Goal: Complete application form: Complete application form

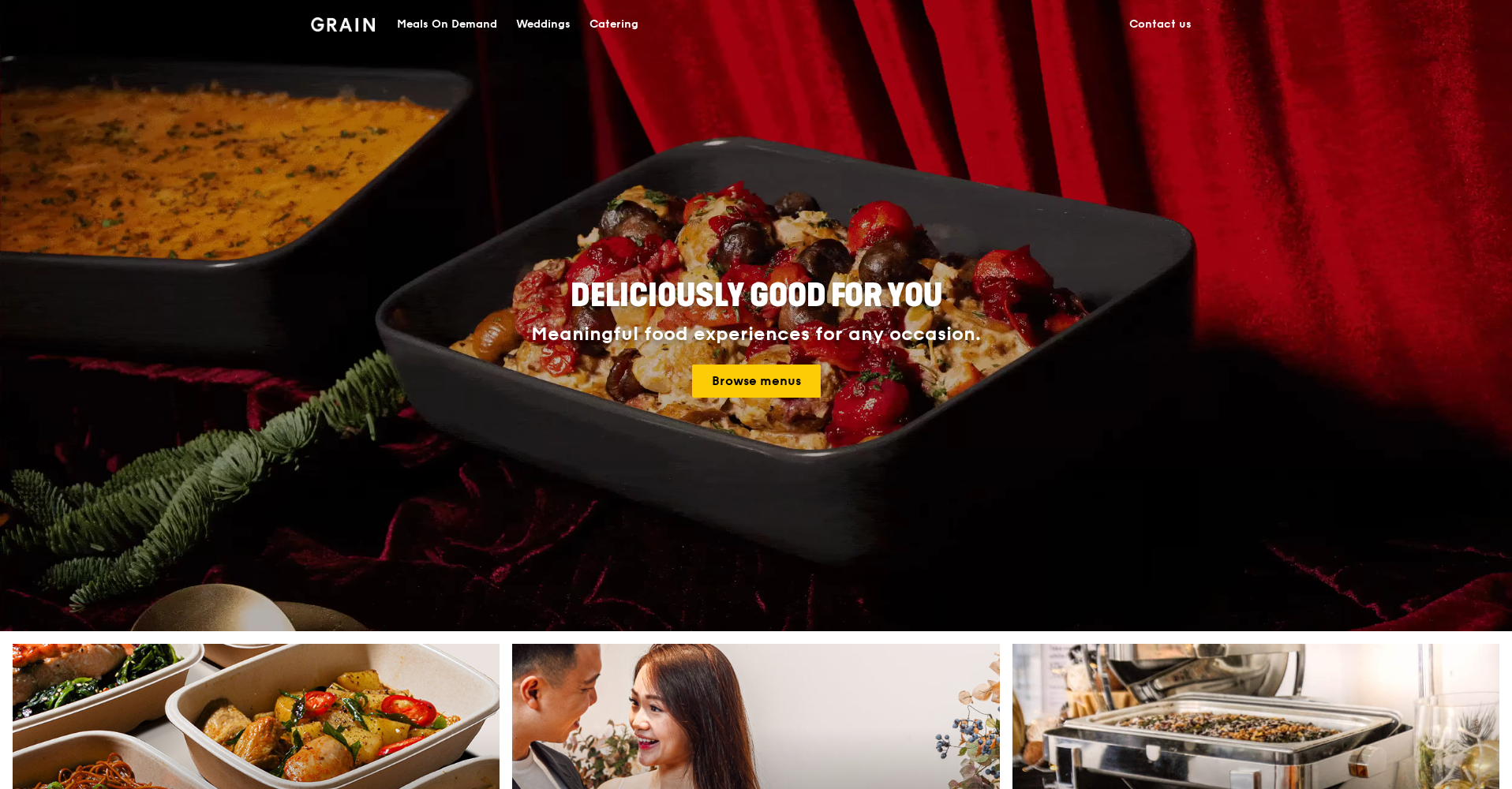
click at [618, 22] on div "Catering" at bounding box center [614, 24] width 49 height 48
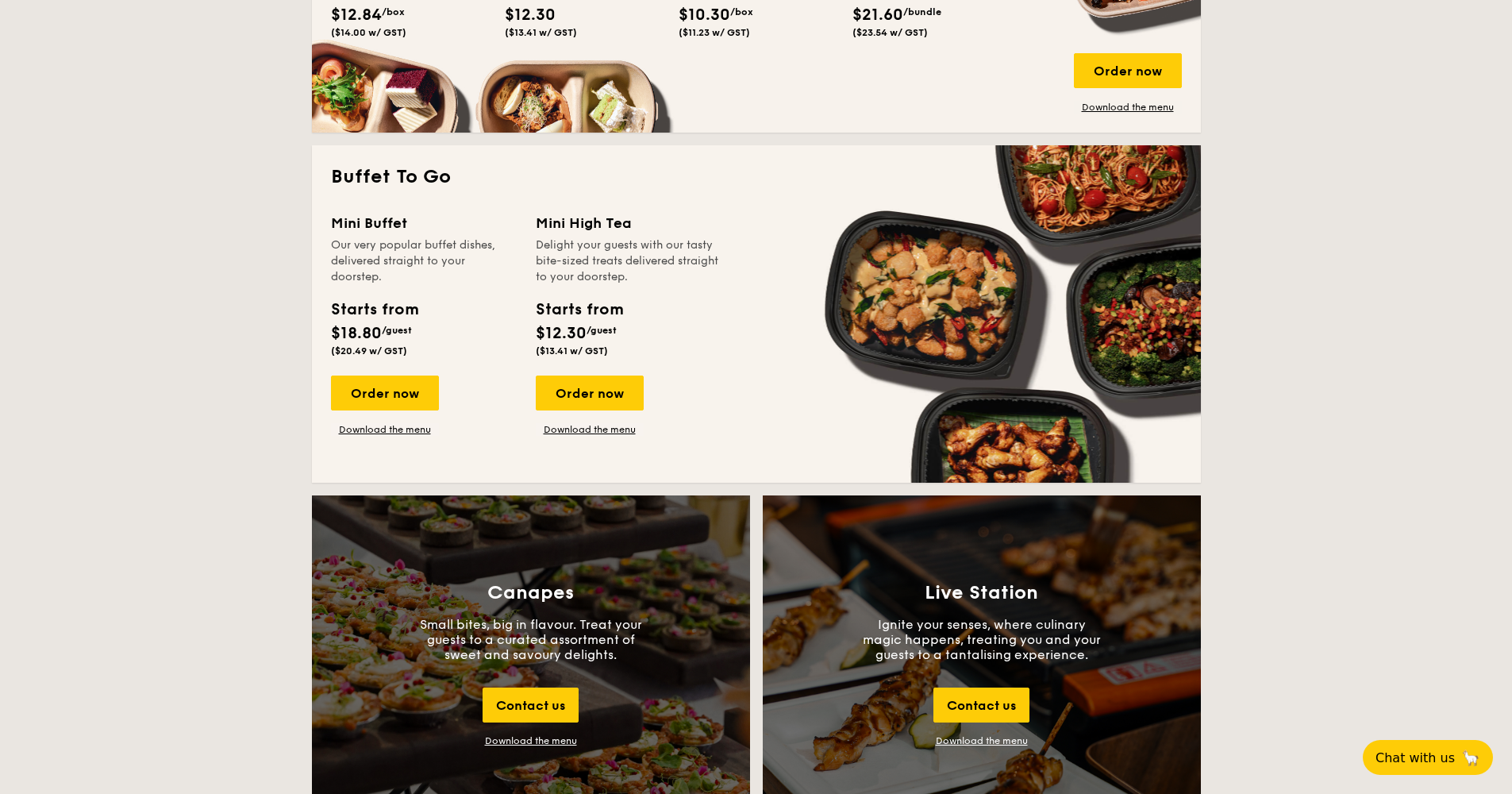
scroll to position [1569, 0]
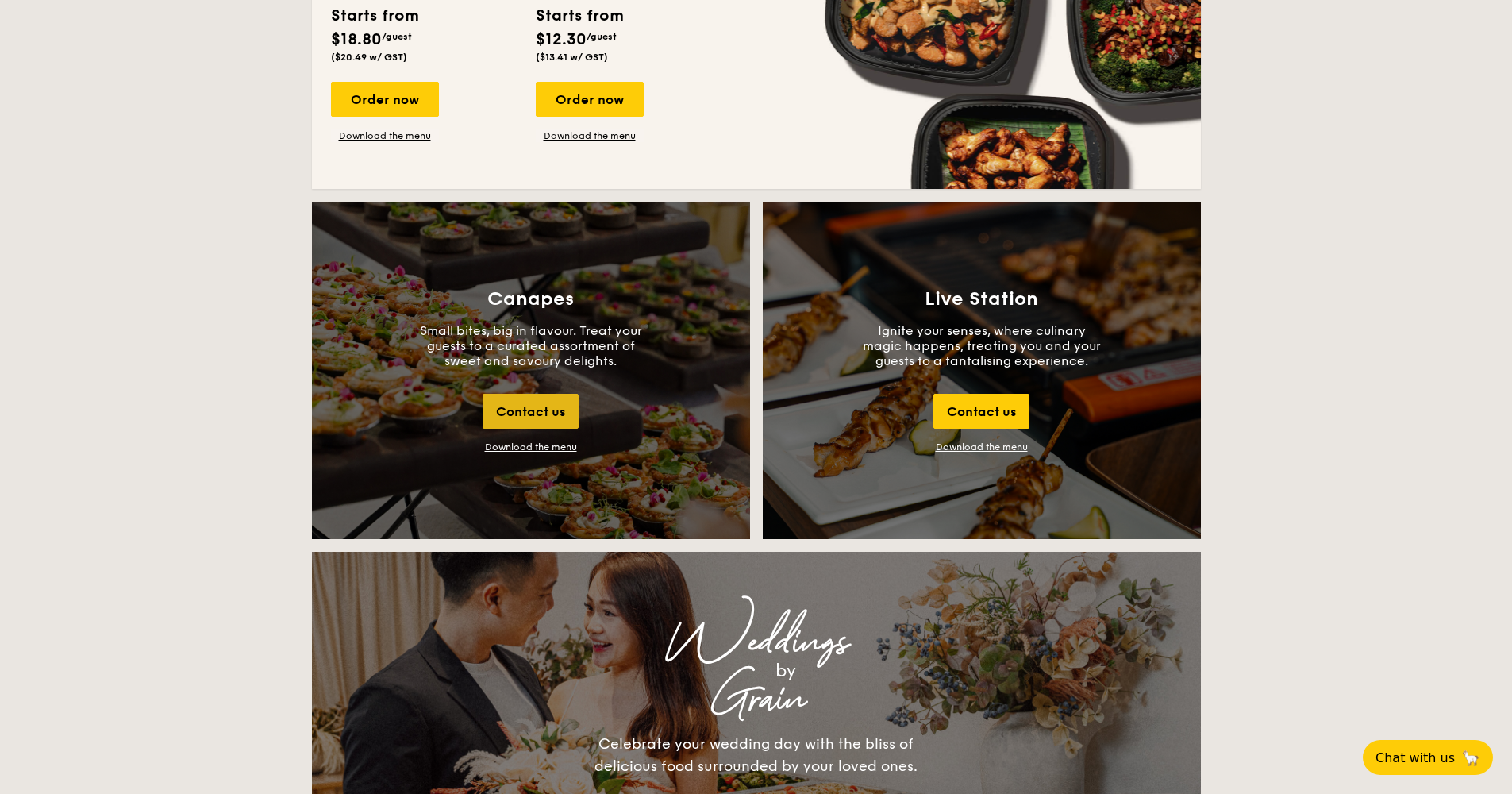
click at [559, 419] on div "Contact us" at bounding box center [530, 411] width 96 height 35
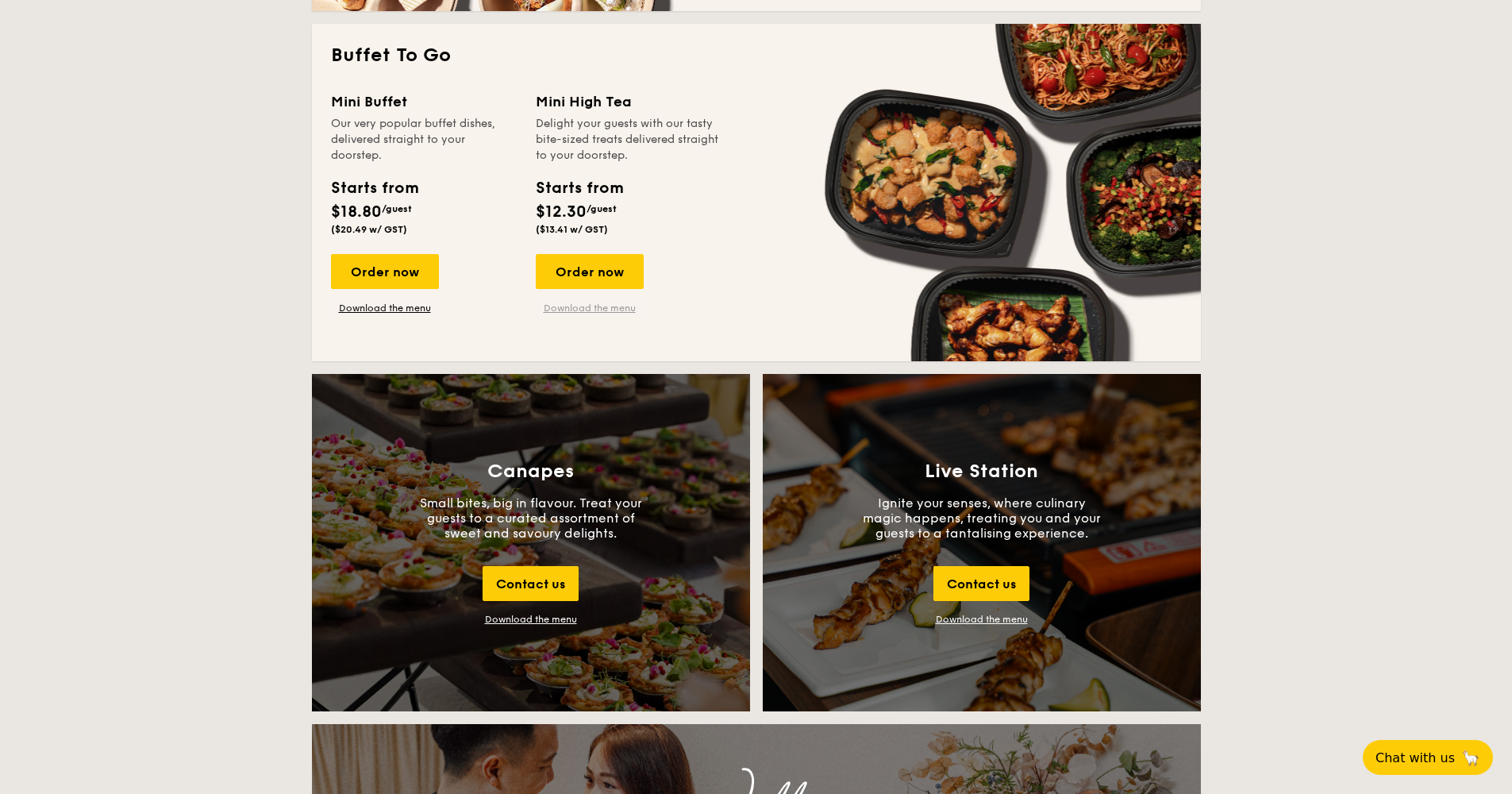
scroll to position [1707, 0]
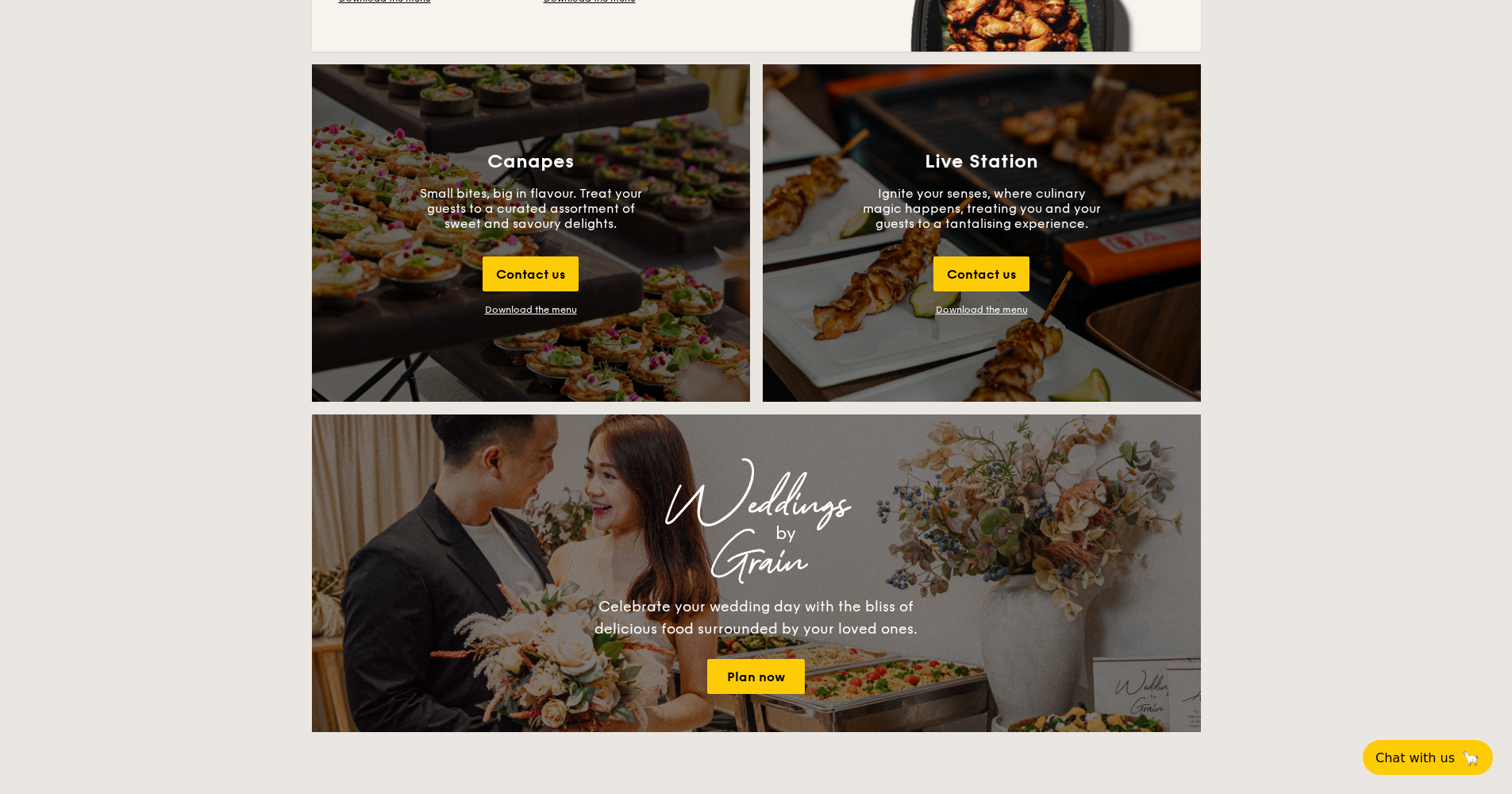
click at [546, 314] on div "Canapes Small bites, big in flavour. Treat your guests to a curated assortment …" at bounding box center [531, 232] width 438 height 338
click at [535, 312] on div "Download the menu" at bounding box center [531, 310] width 92 height 11
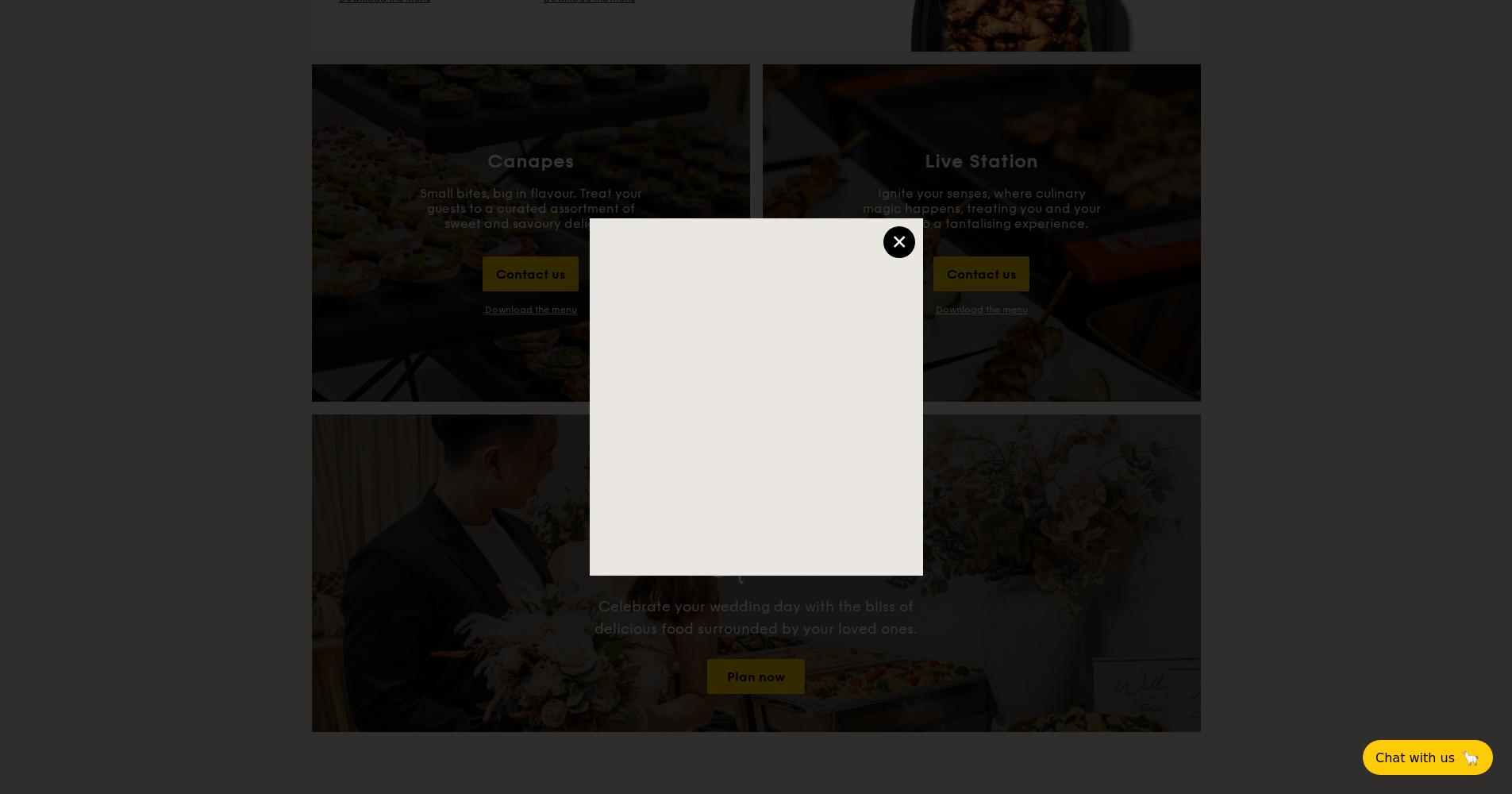
click at [889, 237] on div "×" at bounding box center [900, 243] width 32 height 32
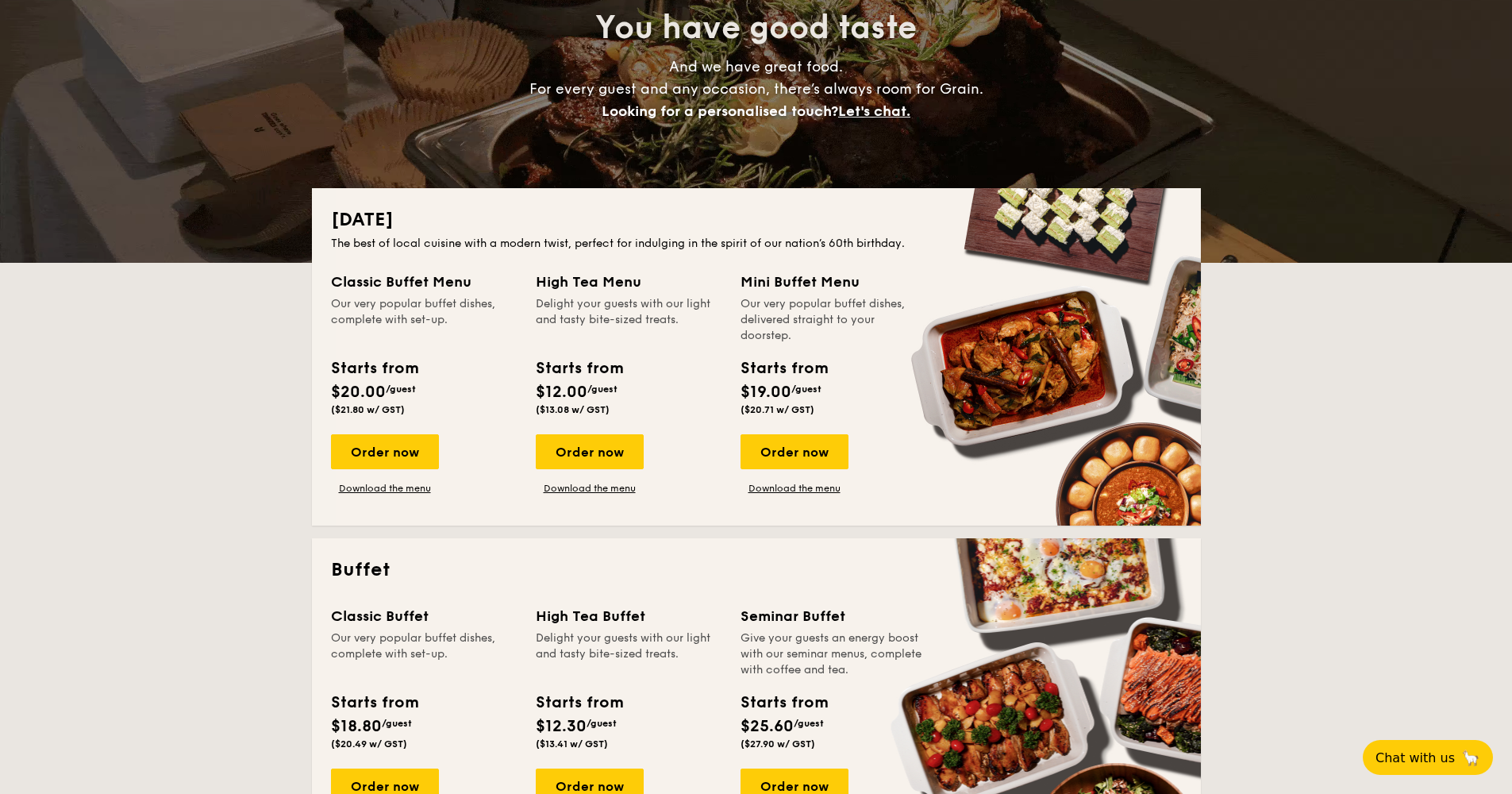
scroll to position [0, 0]
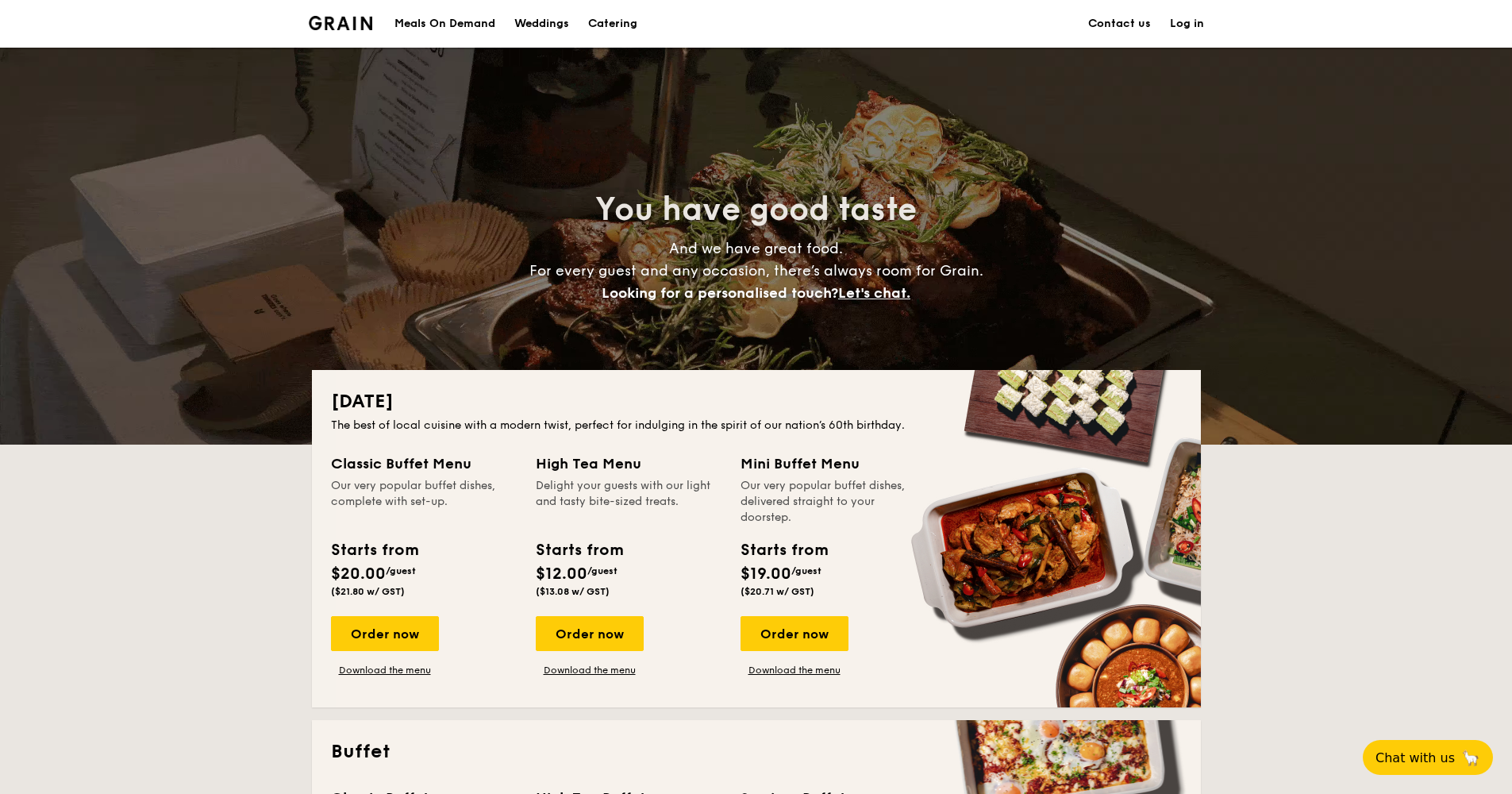
click at [889, 296] on span "Let's chat." at bounding box center [874, 293] width 72 height 18
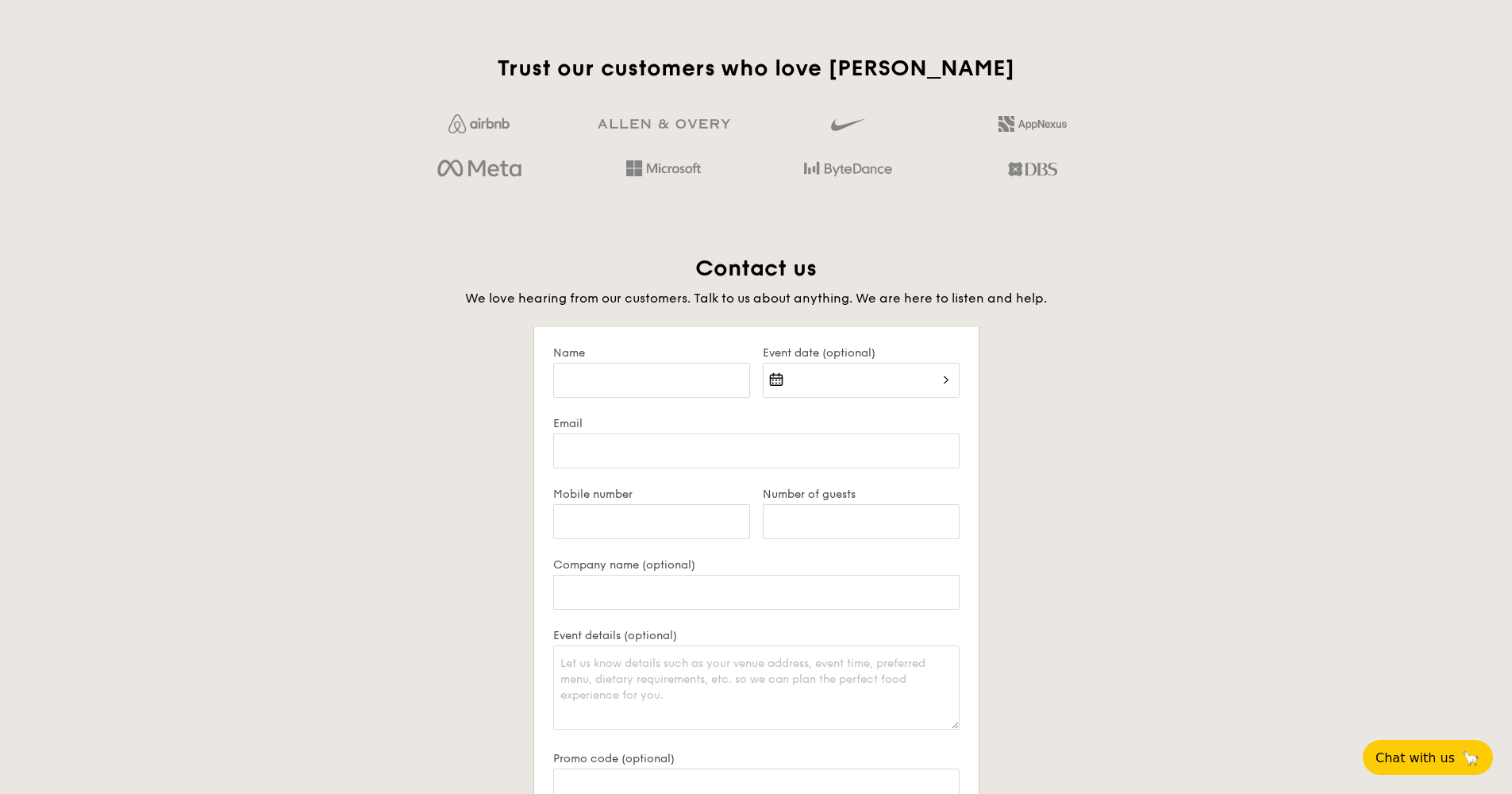
scroll to position [3076, 0]
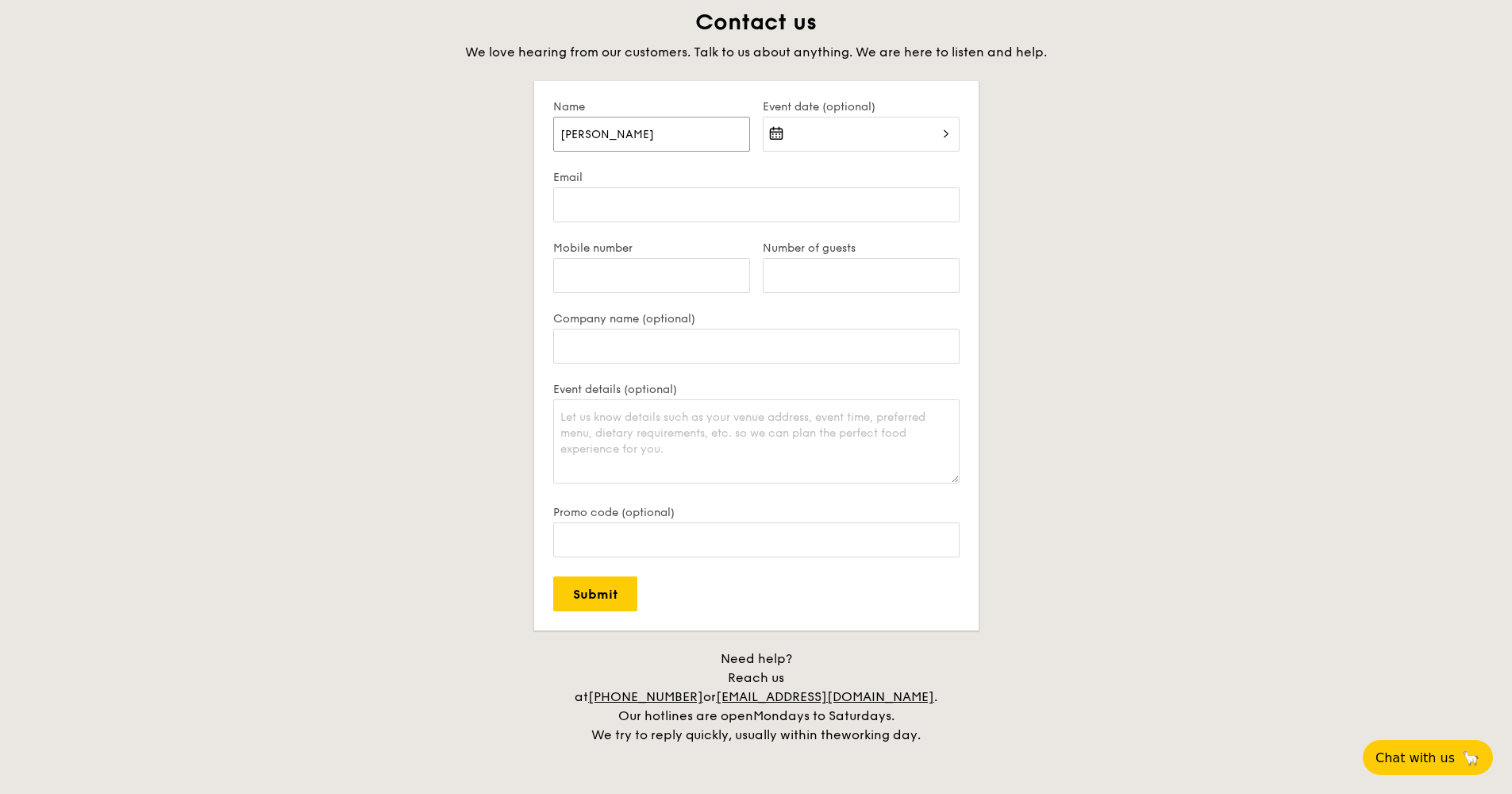
type input "Lara"
click at [856, 140] on div at bounding box center [860, 143] width 197 height 54
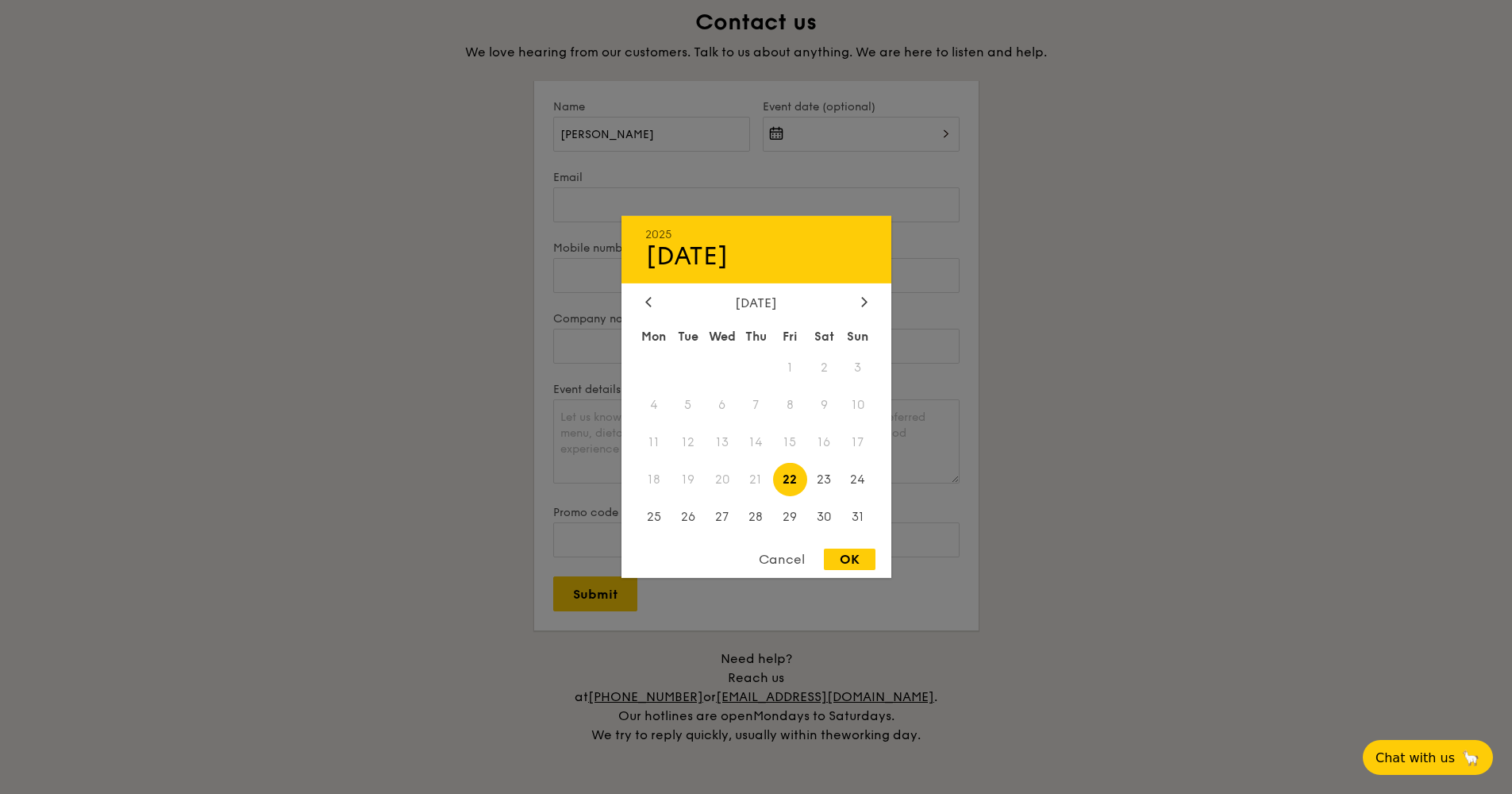
click at [857, 302] on div "August 2025" at bounding box center [756, 303] width 222 height 15
click at [860, 303] on div at bounding box center [864, 303] width 14 height 15
click at [754, 365] on span "4" at bounding box center [756, 368] width 34 height 34
click at [857, 560] on div "OK" at bounding box center [849, 559] width 52 height 22
type input "Sep 04, 2025"
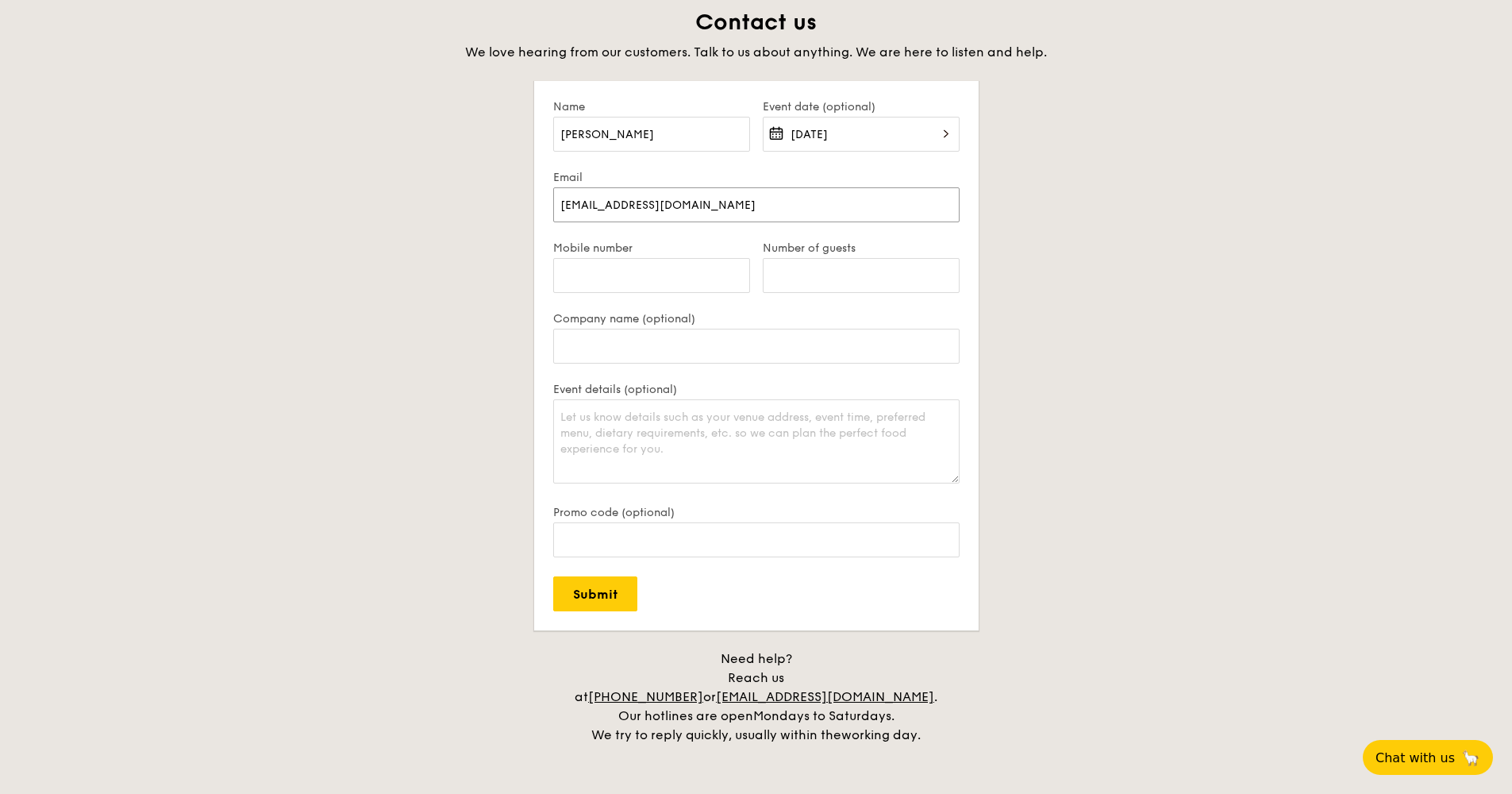
type input "ntkduyen@avventura.co"
click at [732, 276] on input "Mobile number" at bounding box center [651, 275] width 197 height 35
click at [706, 271] on input "Mobile number" at bounding box center [651, 275] width 197 height 35
type input "98947671"
click at [846, 286] on input "Number of guests" at bounding box center [860, 275] width 197 height 35
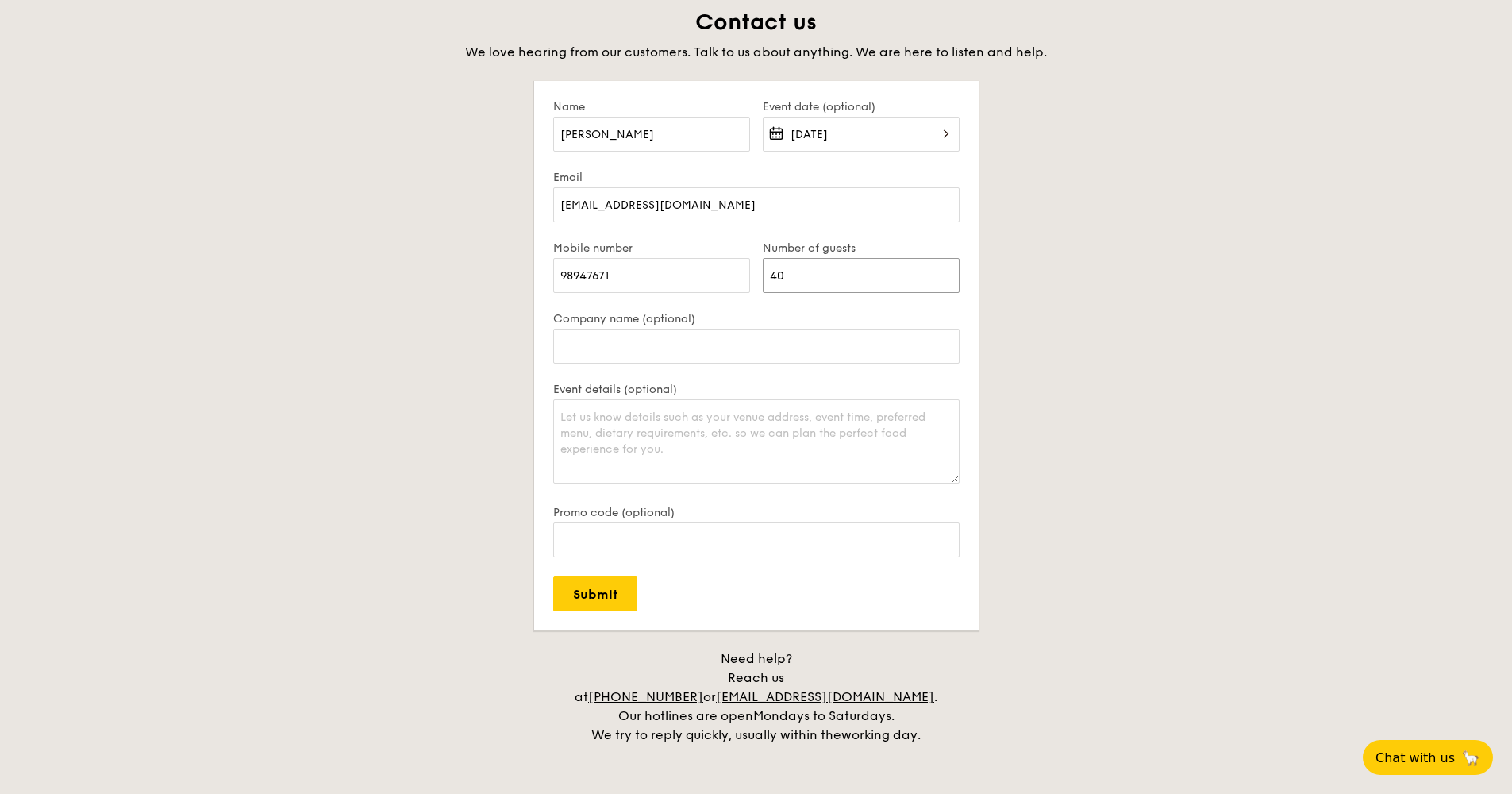
type input "40"
click at [713, 443] on textarea "Event details (optional)" at bounding box center [756, 441] width 406 height 84
click at [650, 430] on textarea "Event happen" at bounding box center [756, 441] width 406 height 84
click at [561, 419] on textarea "Event happen" at bounding box center [756, 441] width 406 height 84
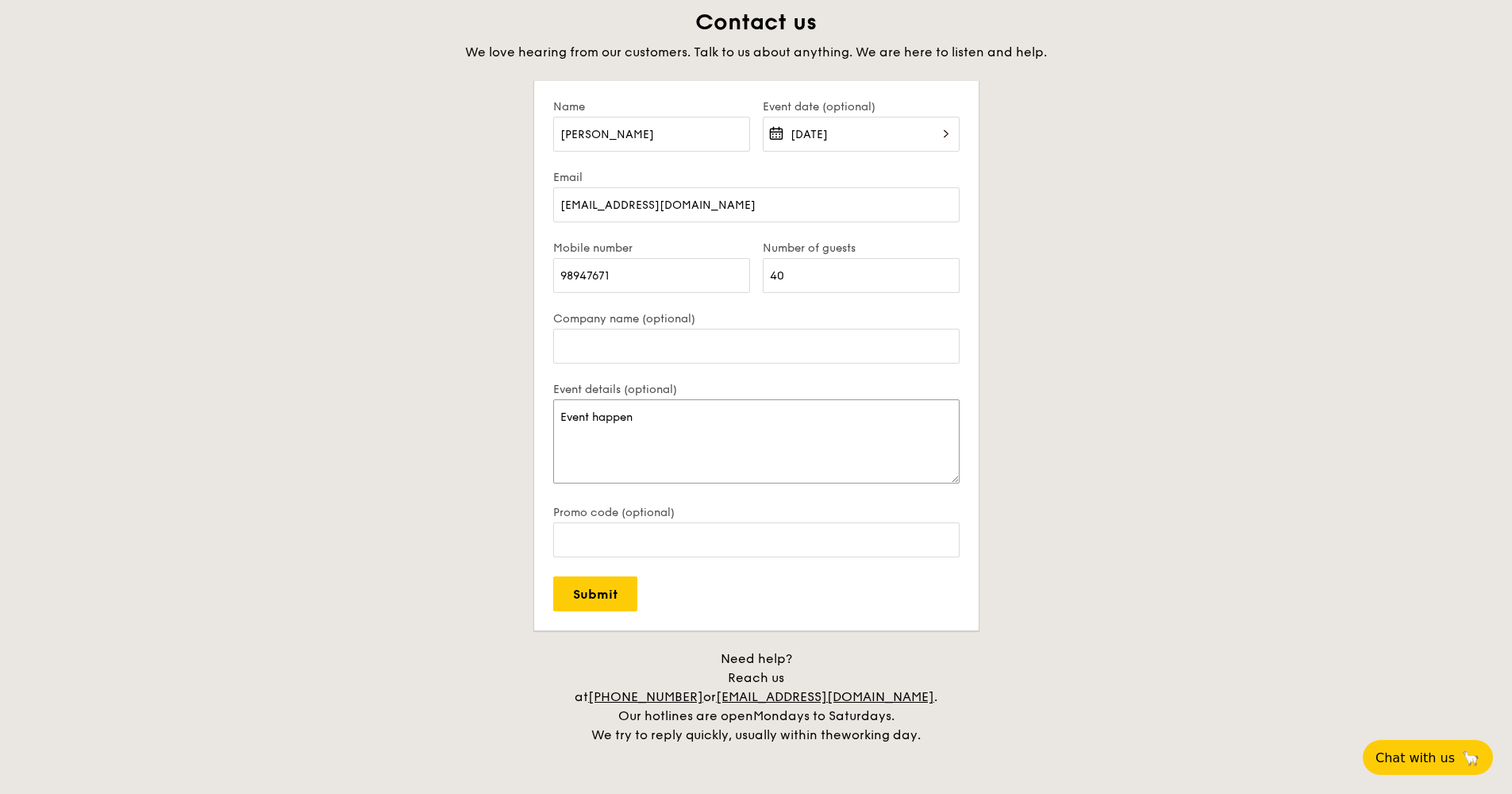
click at [561, 419] on textarea "Event happen" at bounding box center [756, 441] width 406 height 84
paste textarea "We are hosting a launch event on September 4, 2025 for around 40 guests and are…"
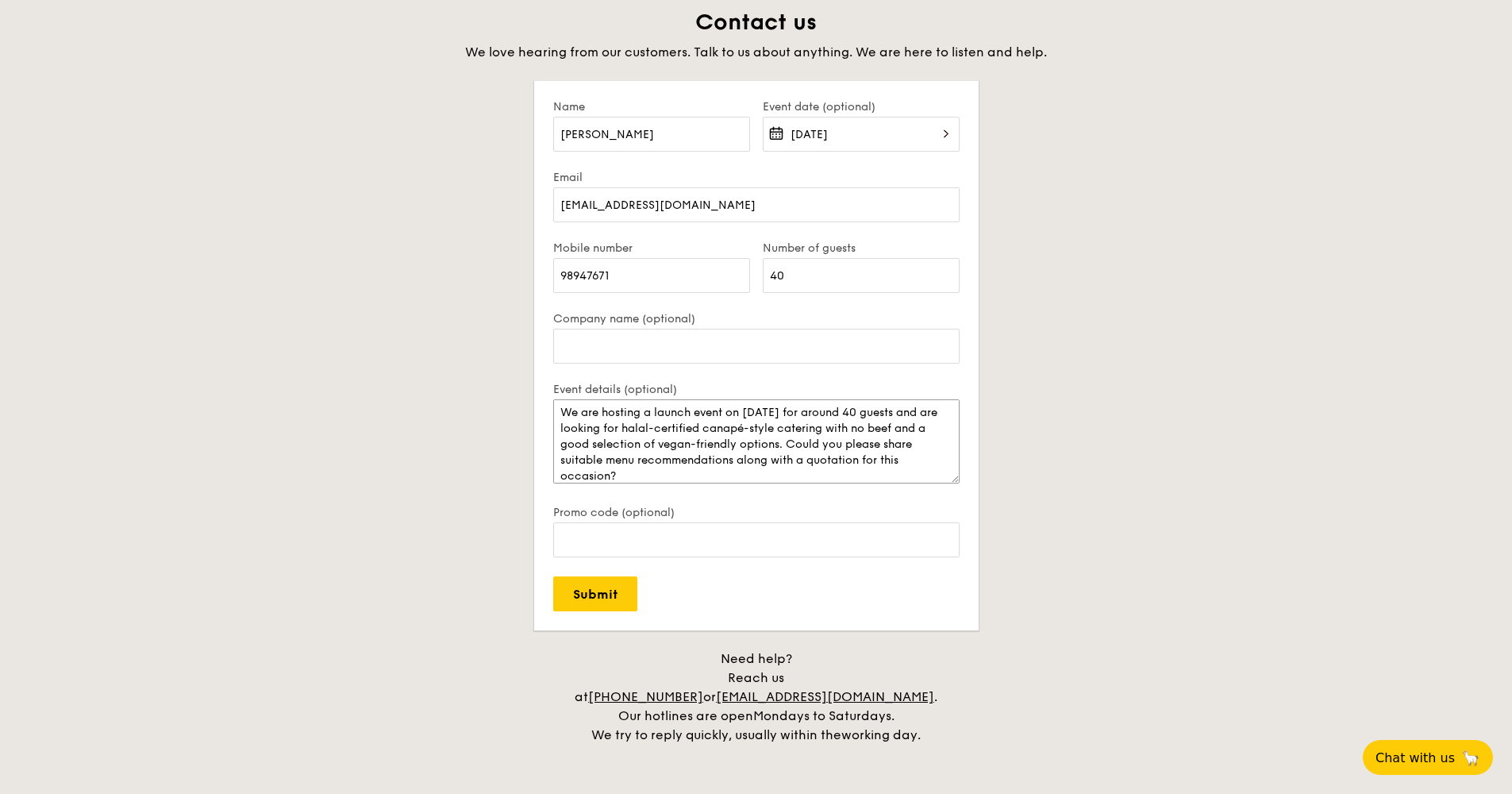
scroll to position [8, 0]
drag, startPoint x: 815, startPoint y: 407, endPoint x: 835, endPoint y: 409, distance: 20.1
click at [835, 409] on textarea "We are hosting a launch event on September 4, 2025 for around 40 guests and are…" at bounding box center [756, 441] width 406 height 84
click at [812, 409] on textarea "We are hosting a launch event on September 4, 2025 for around 40 guests and are…" at bounding box center [756, 441] width 406 height 84
drag, startPoint x: 919, startPoint y: 410, endPoint x: 881, endPoint y: 416, distance: 38.5
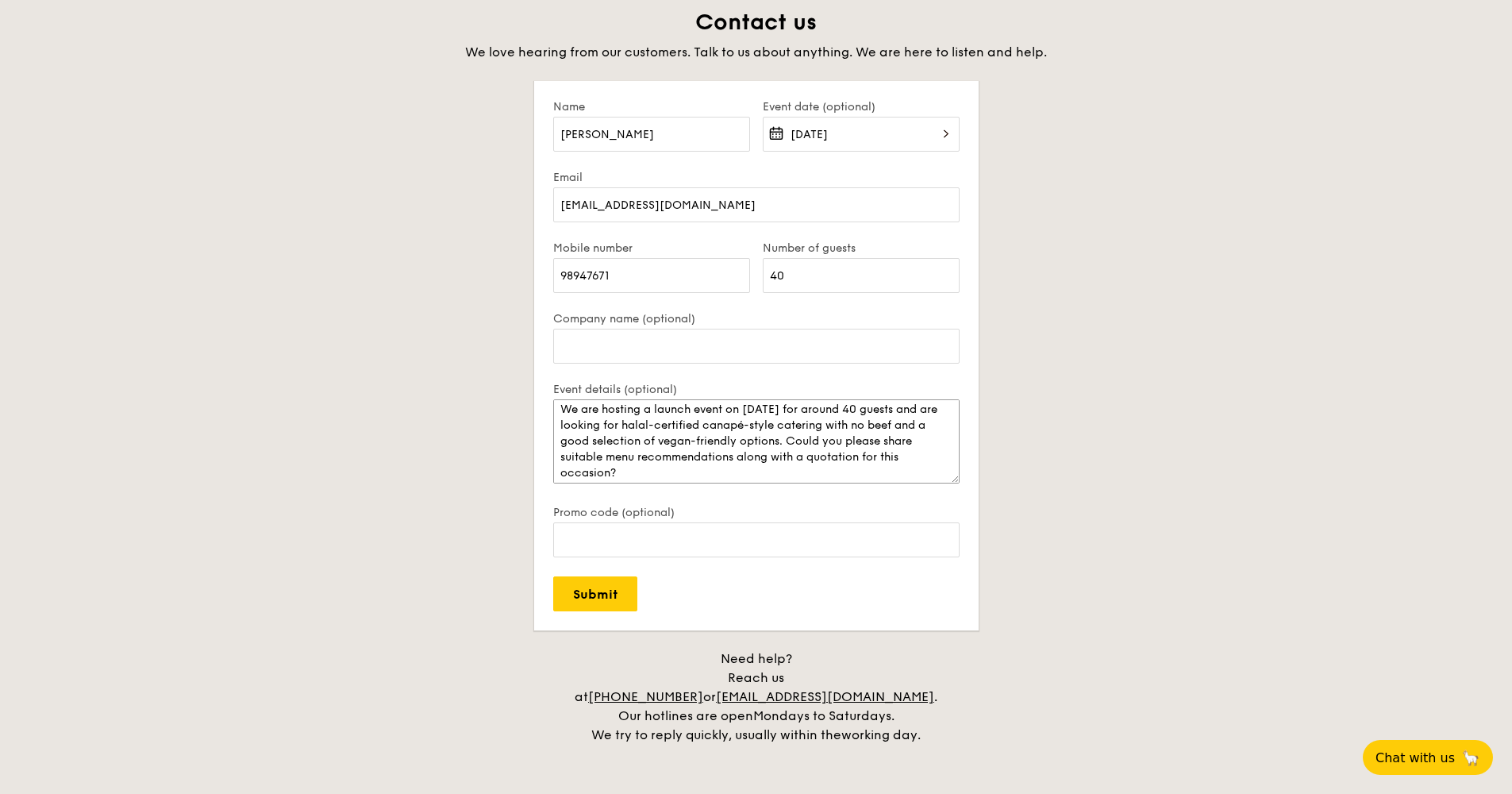
click at [881, 416] on textarea "We are hosting a launch event on September 4th, 2025 for around 40 guests and a…" at bounding box center [756, 441] width 406 height 84
drag, startPoint x: 868, startPoint y: 442, endPoint x: 874, endPoint y: 473, distance: 31.6
click at [874, 473] on textarea "We are hosting a launch event on September 4th, 2025 for around 40 guests and a…" at bounding box center [756, 441] width 406 height 84
click at [843, 451] on textarea "We are hosting a launch event on September 4th, 2025 for around 40 guests and a…" at bounding box center [756, 441] width 406 height 84
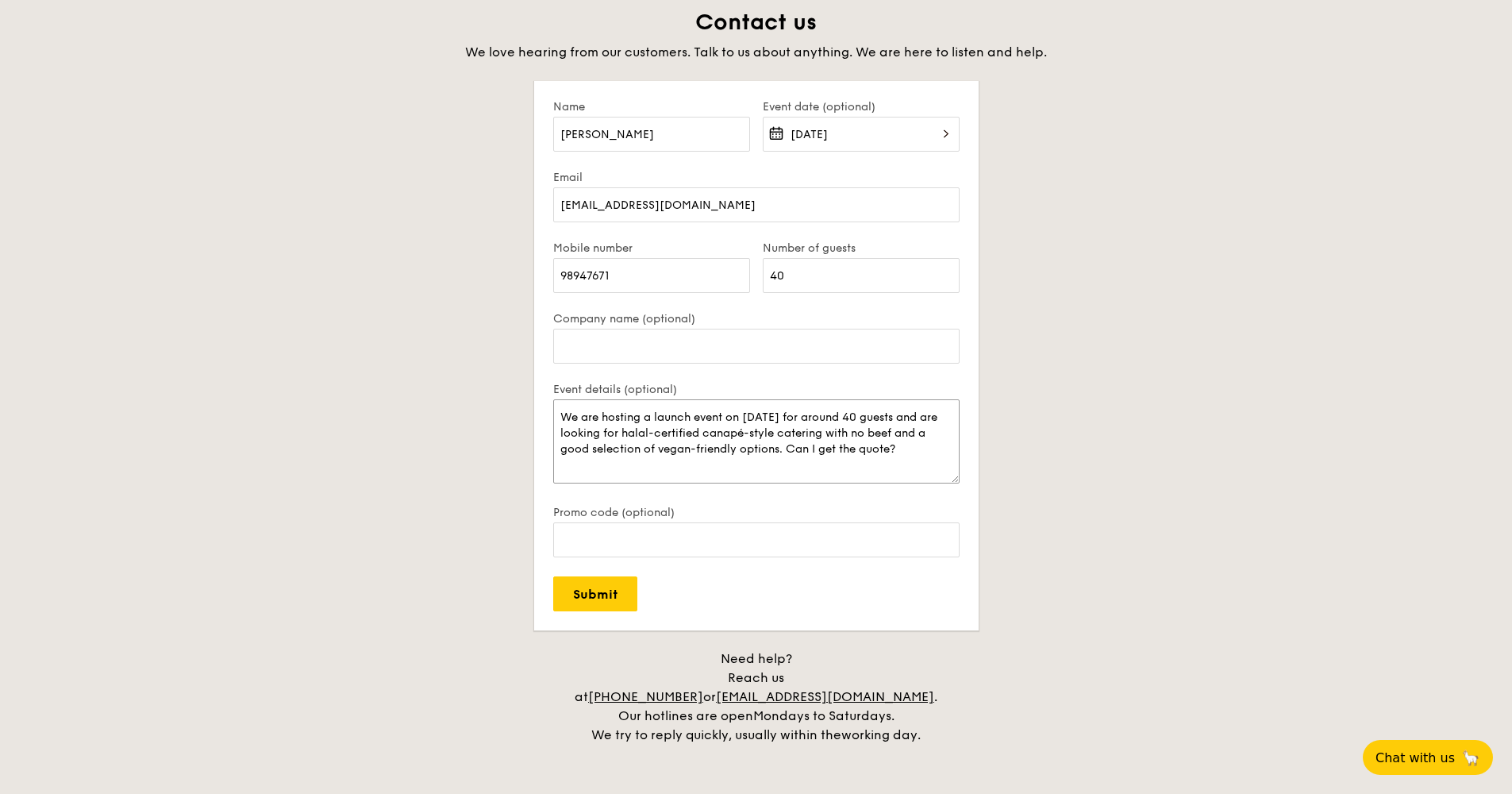
type textarea "We are hosting a launch event on September 4th, 2025 for around 40 guests and a…"
click at [592, 615] on form "Name Lara Event date (optional) Sep 04, 2025 Email ntkduyen@avventura.co Mobile…" at bounding box center [756, 356] width 445 height 549
click at [591, 582] on input "Submit" at bounding box center [594, 594] width 84 height 35
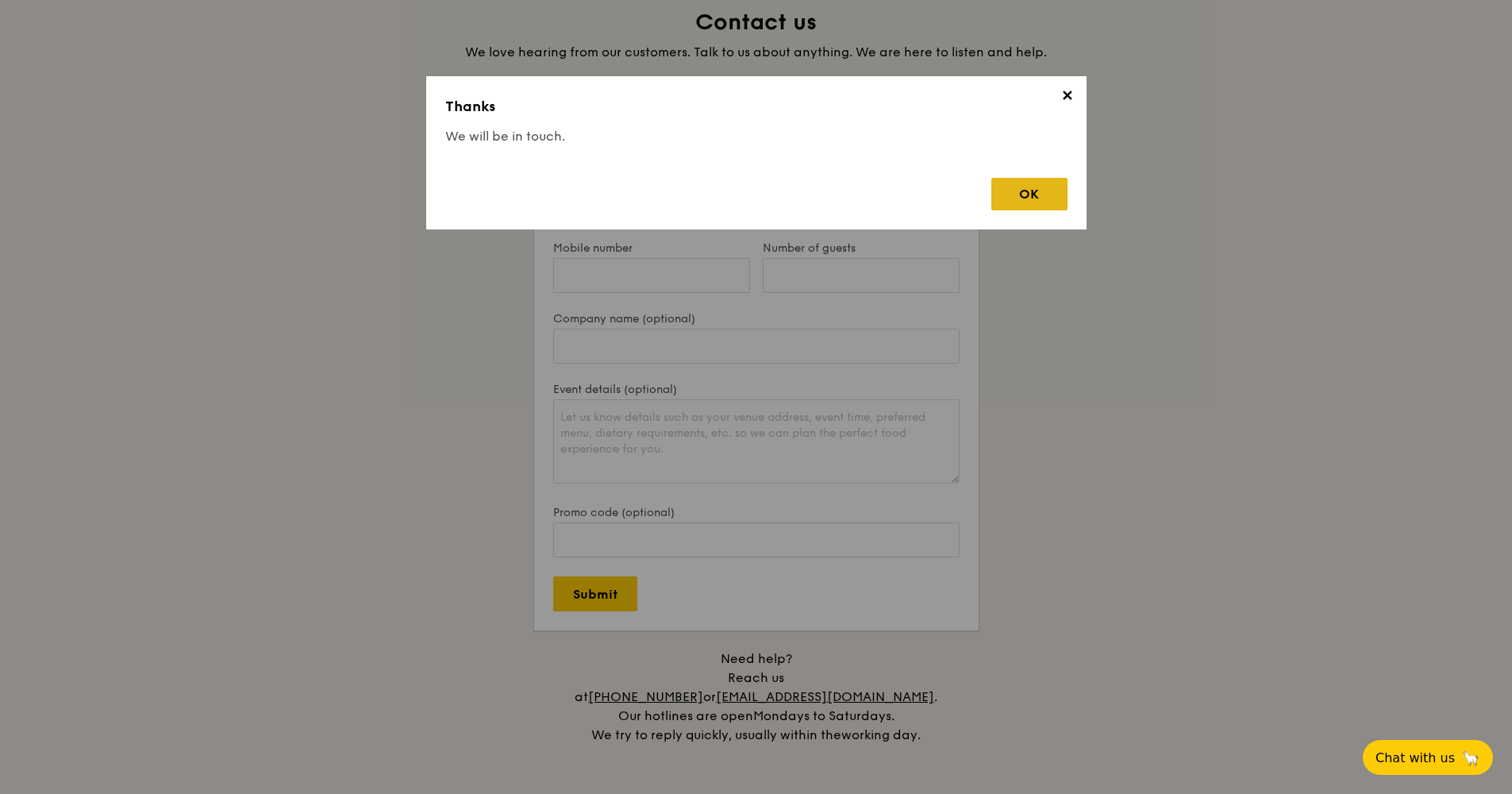
click at [1025, 195] on div "OK" at bounding box center [1030, 194] width 76 height 33
